Goal: Information Seeking & Learning: Find specific page/section

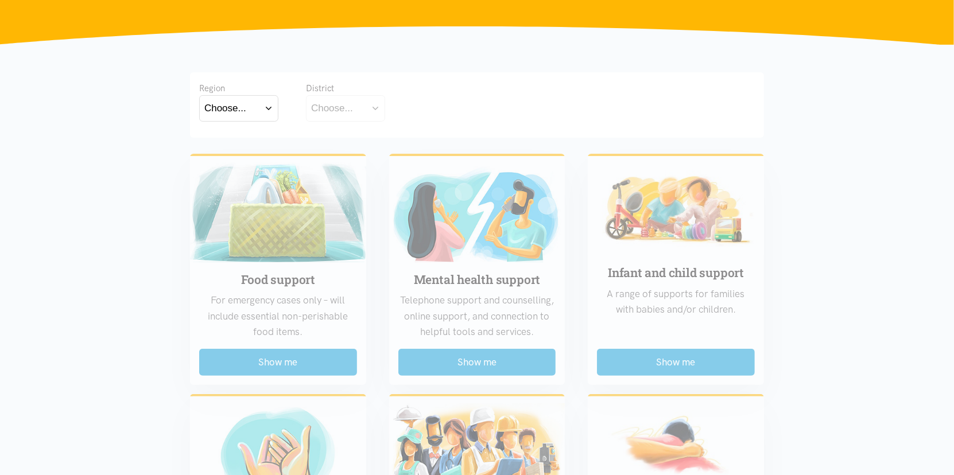
scroll to position [344, 0]
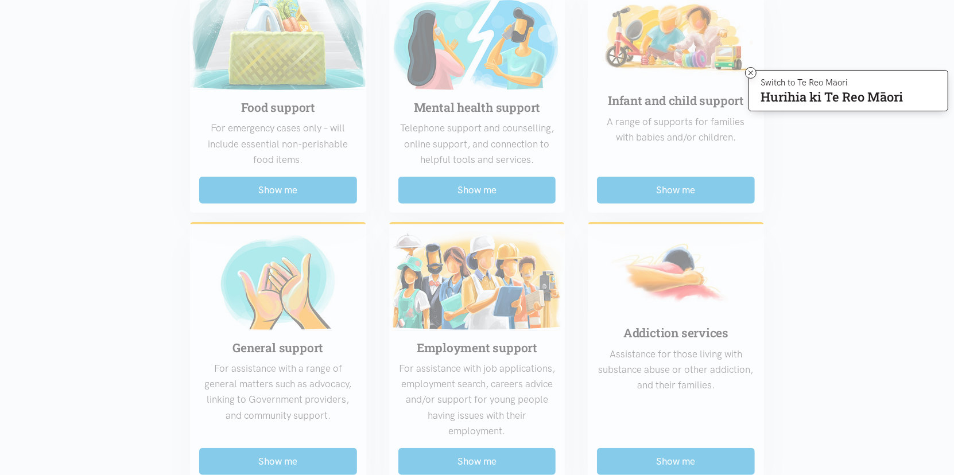
click at [263, 195] on div "Food support For emergency cases only – will include essential non-perishable f…" at bounding box center [476, 468] width 597 height 993
drag, startPoint x: 300, startPoint y: 103, endPoint x: 295, endPoint y: 112, distance: 10.0
click at [295, 112] on div "Food support For emergency cases only – will include essential non-perishable f…" at bounding box center [476, 468] width 597 height 993
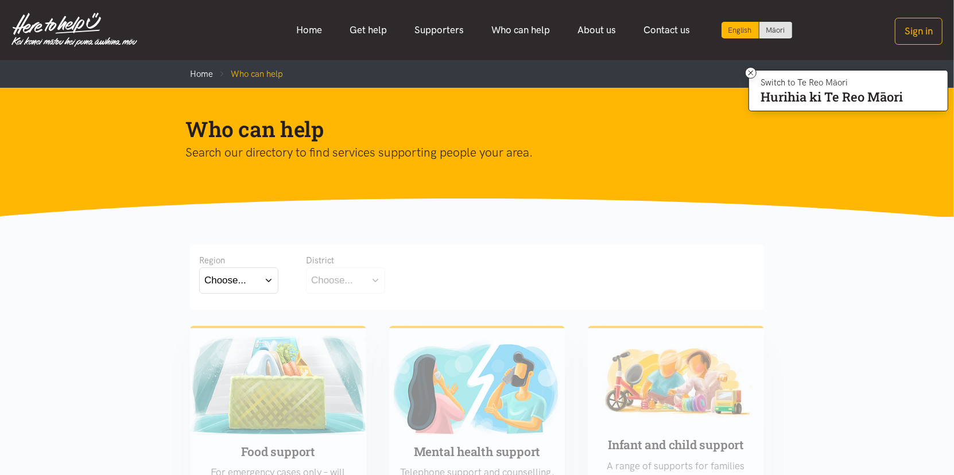
scroll to position [172, 0]
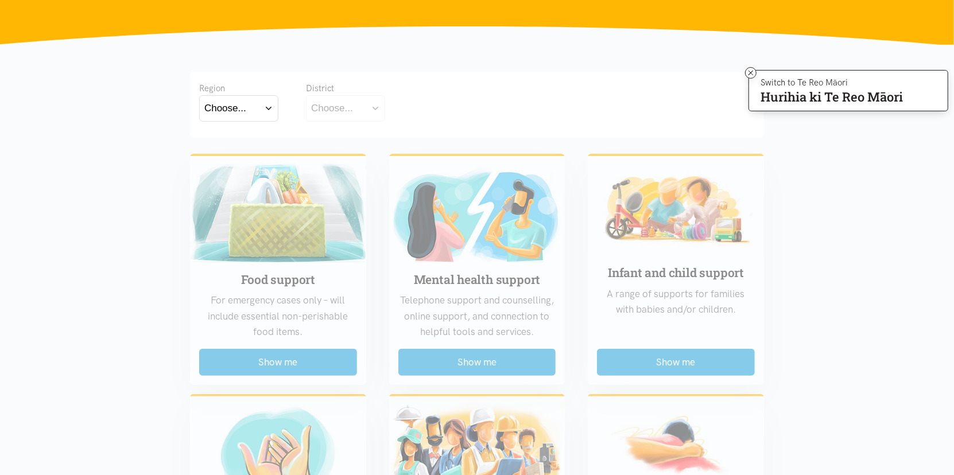
click at [267, 110] on button "Choose..." at bounding box center [238, 108] width 79 height 26
click at [239, 161] on label "[GEOGRAPHIC_DATA]" at bounding box center [238, 158] width 69 height 14
click at [0, 0] on input "[GEOGRAPHIC_DATA]" at bounding box center [0, 0] width 0 height 0
click at [399, 111] on button "Choose..." at bounding box center [363, 108] width 115 height 26
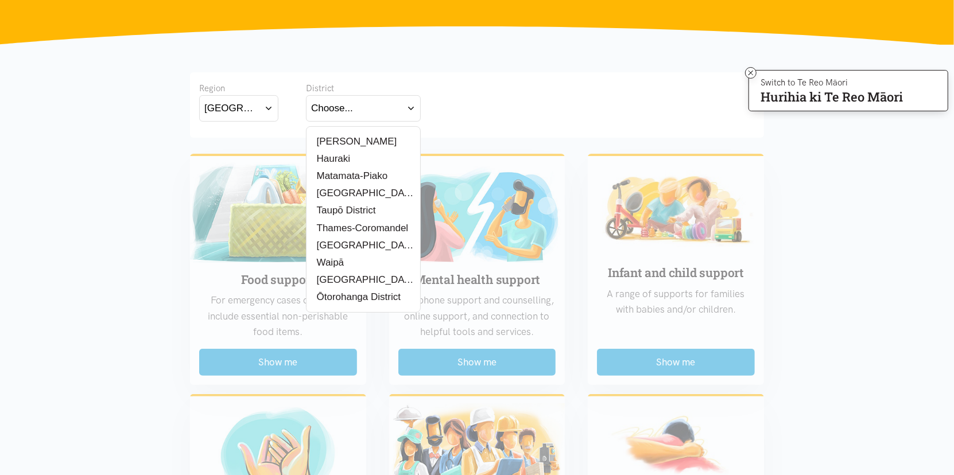
scroll to position [344, 0]
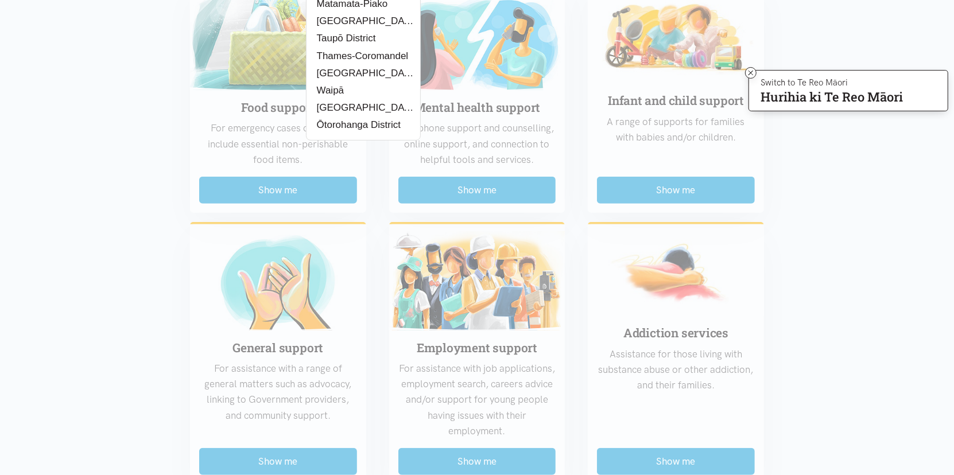
click at [354, 72] on label "[GEOGRAPHIC_DATA]" at bounding box center [363, 73] width 104 height 14
click at [0, 0] on input "[GEOGRAPHIC_DATA]" at bounding box center [0, 0] width 0 height 0
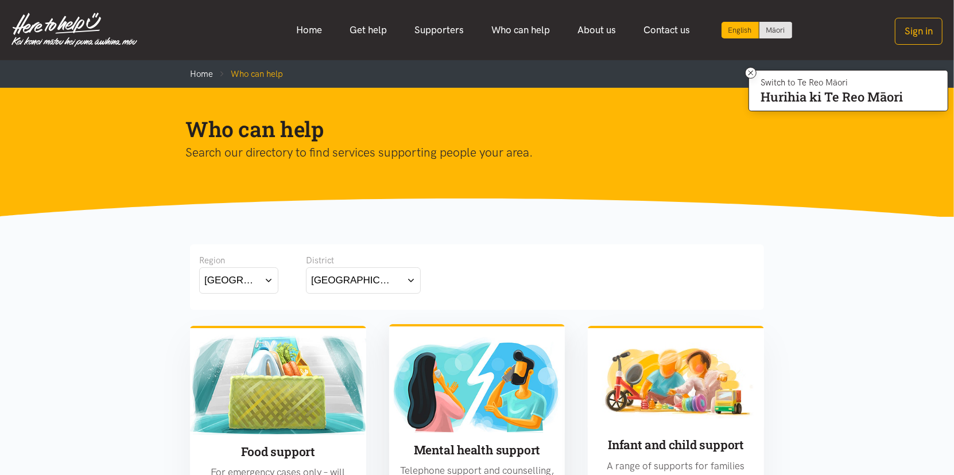
scroll to position [172, 0]
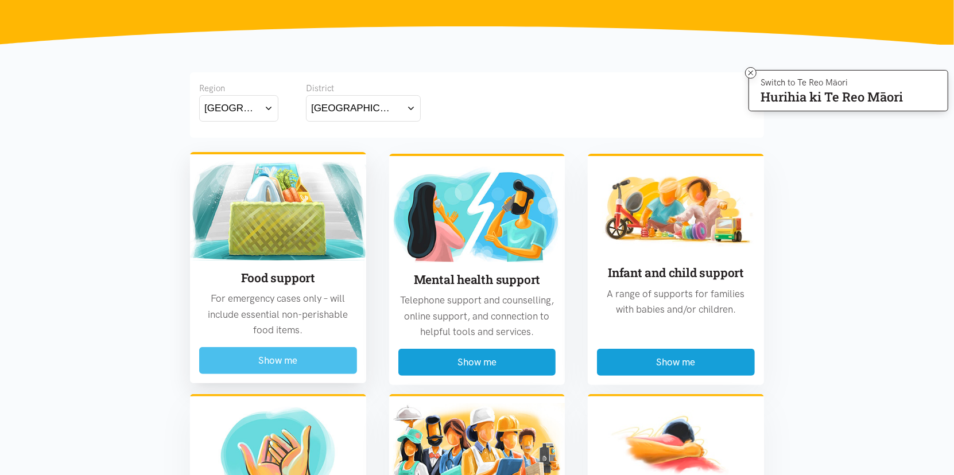
click at [276, 360] on button "Show me" at bounding box center [278, 360] width 158 height 27
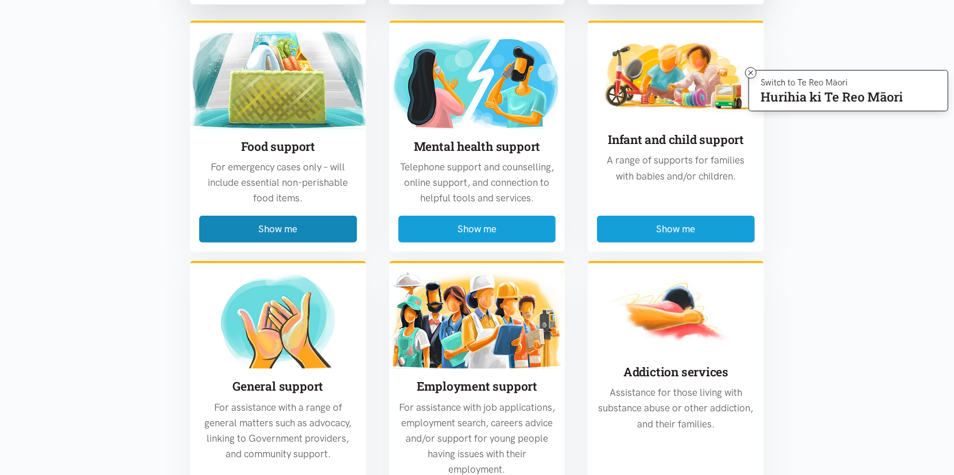
scroll to position [853, 0]
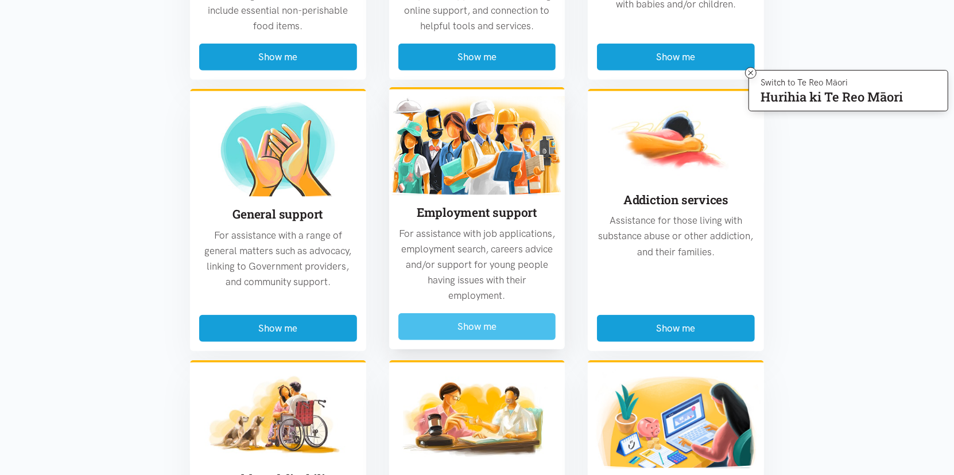
click at [477, 321] on button "Show me" at bounding box center [477, 326] width 158 height 27
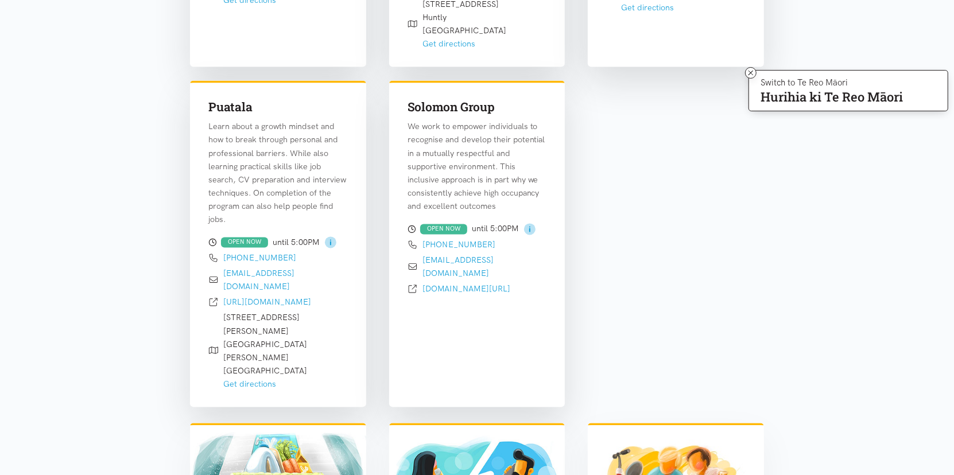
scroll to position [1542, 0]
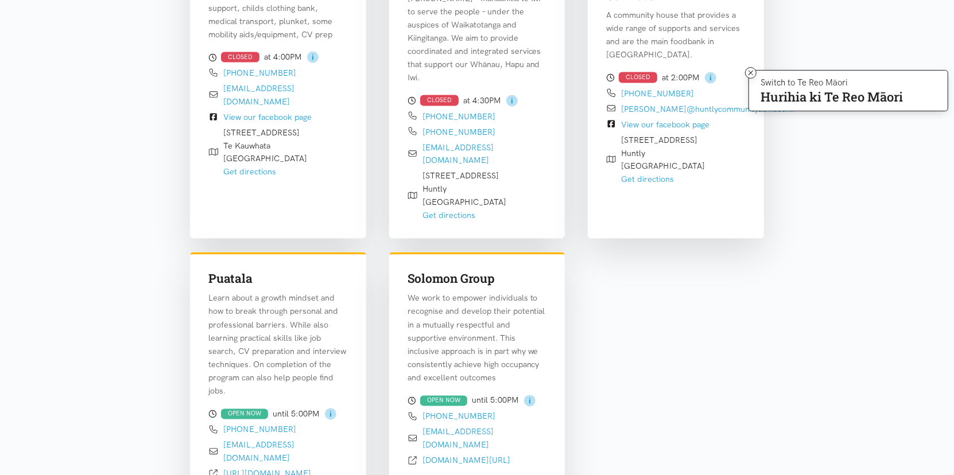
click at [441, 396] on div "OPEN NOW" at bounding box center [443, 401] width 47 height 11
click at [453, 292] on p "We work to empower individuals to recognise and develop their potential in a mu…" at bounding box center [476, 338] width 139 height 92
click at [452, 271] on h3 "Solomon Group" at bounding box center [476, 279] width 139 height 17
click at [495, 292] on p "We work to empower individuals to recognise and develop their potential in a mu…" at bounding box center [476, 338] width 139 height 92
click at [440, 396] on div "OPEN NOW" at bounding box center [443, 401] width 47 height 11
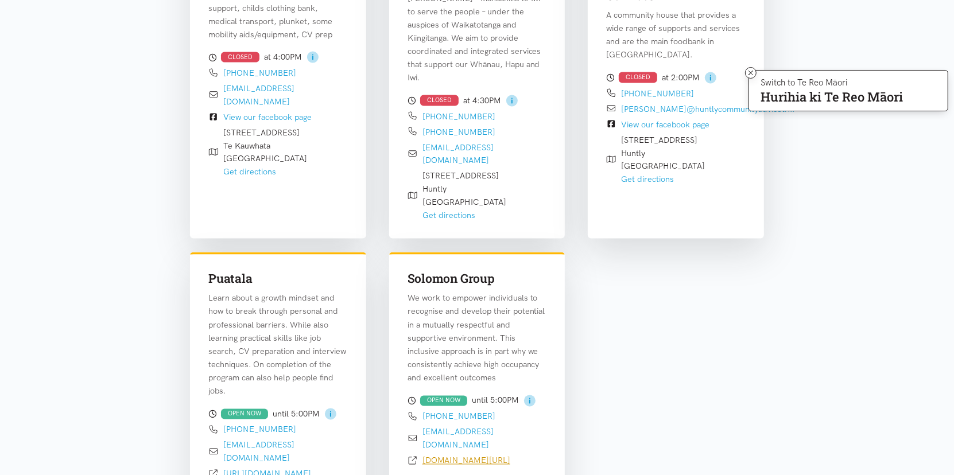
click at [453, 456] on link "[DOMAIN_NAME][URL]" at bounding box center [466, 461] width 88 height 10
